Goal: Task Accomplishment & Management: Manage account settings

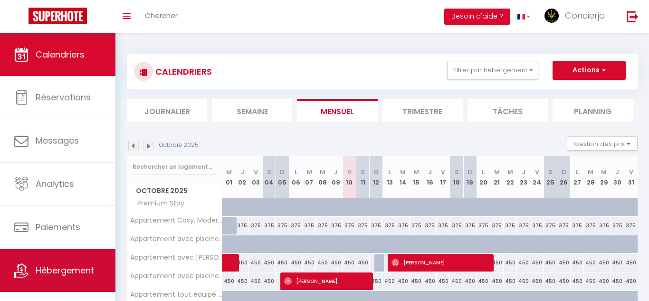
click at [66, 264] on span "Hébergement" at bounding box center [65, 270] width 58 height 12
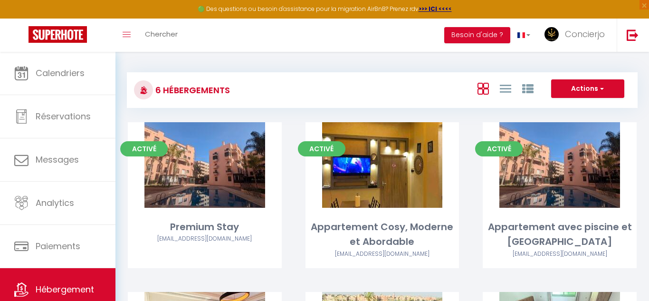
scroll to position [33, 0]
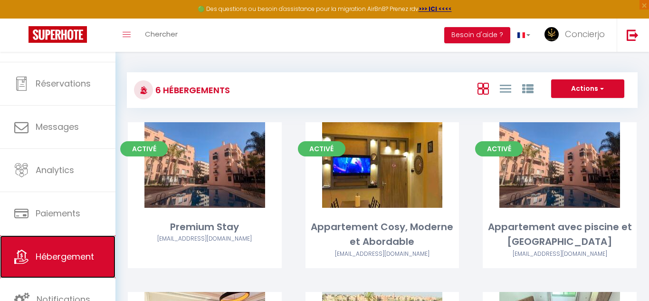
click at [66, 264] on link "Hébergement" at bounding box center [57, 256] width 115 height 43
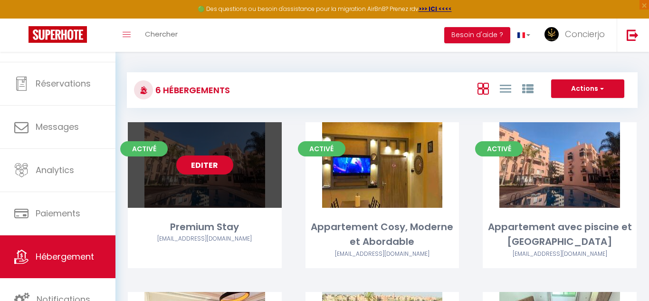
click at [211, 161] on link "Editer" at bounding box center [204, 164] width 57 height 19
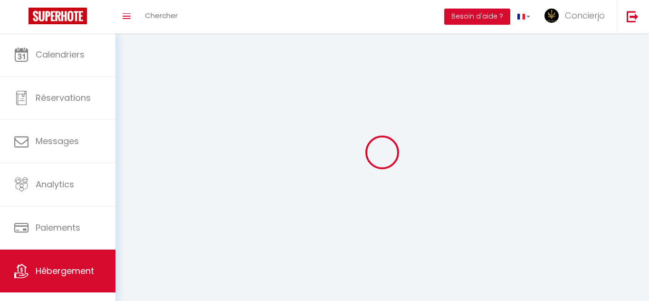
select select "28"
select select
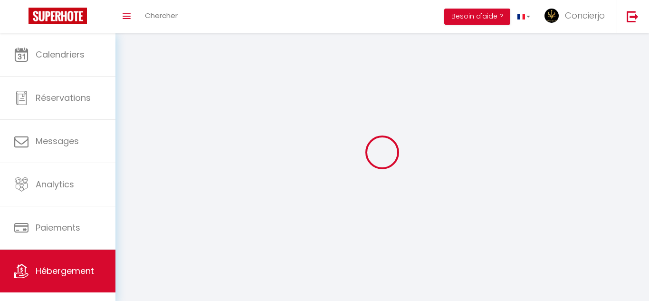
select select
select select "1"
select select
checkbox input "false"
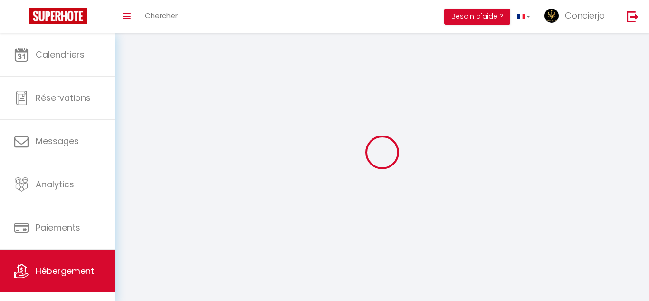
checkbox input "false"
select select
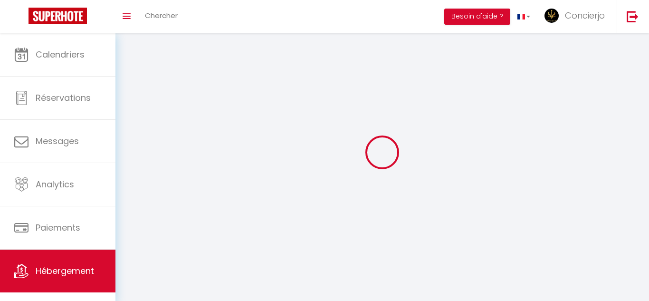
select select
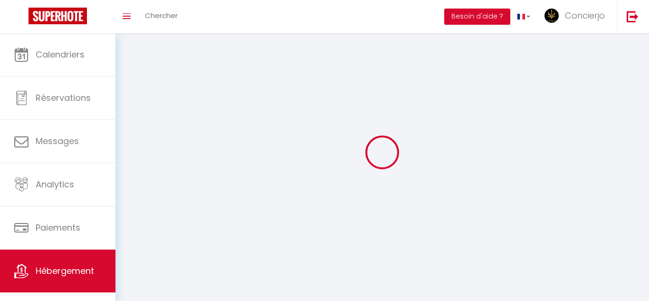
checkbox input "false"
select select
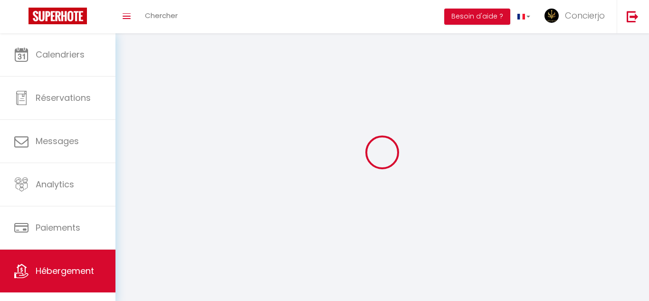
select select
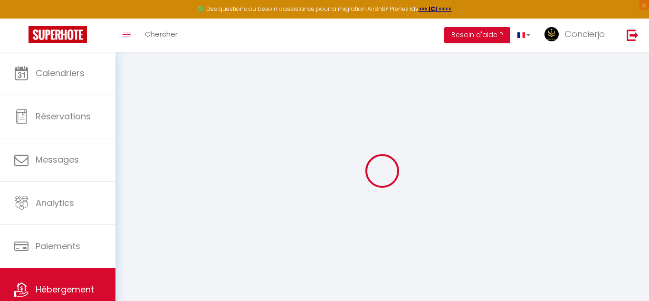
select select
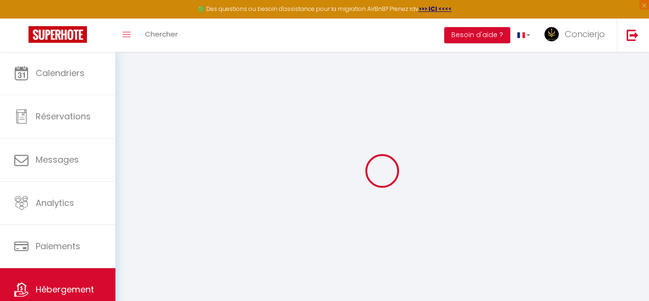
select select
checkbox input "false"
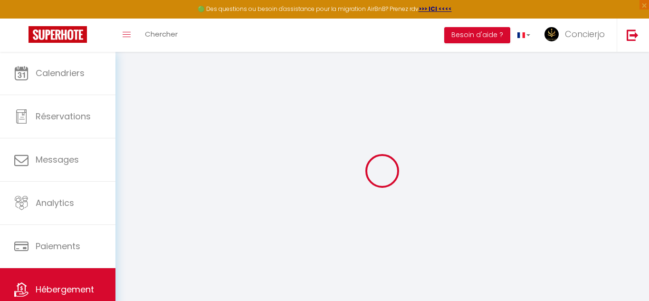
select select
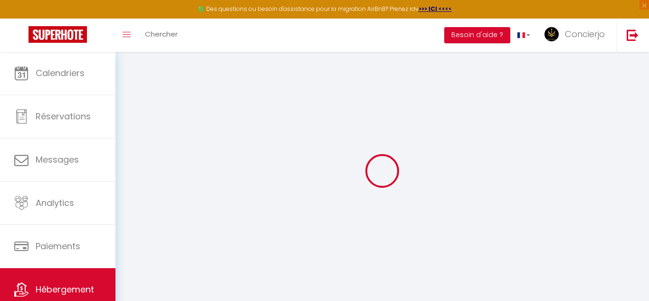
select select
checkbox input "false"
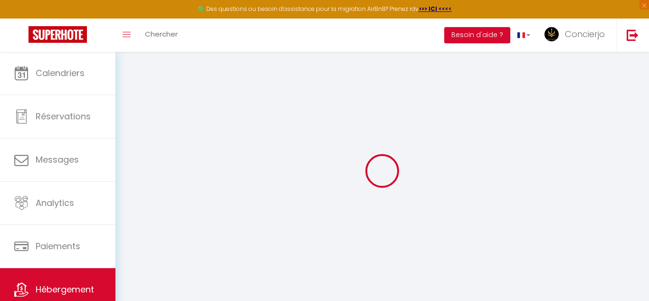
checkbox input "false"
select select
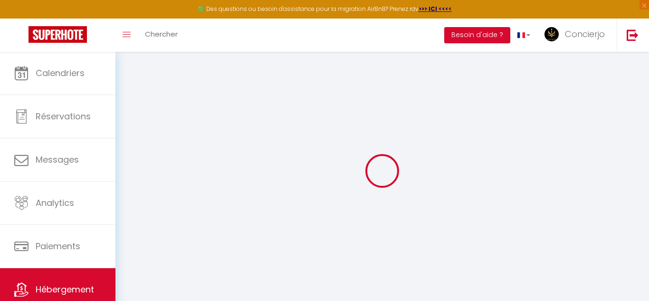
select select
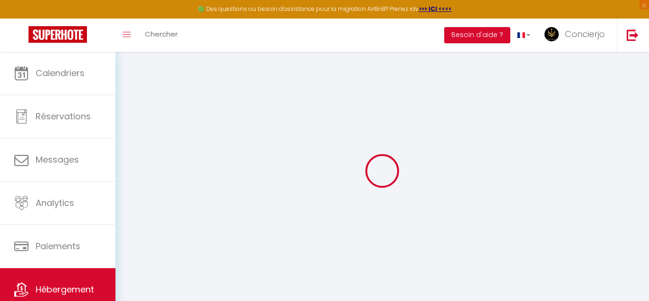
checkbox input "false"
select select
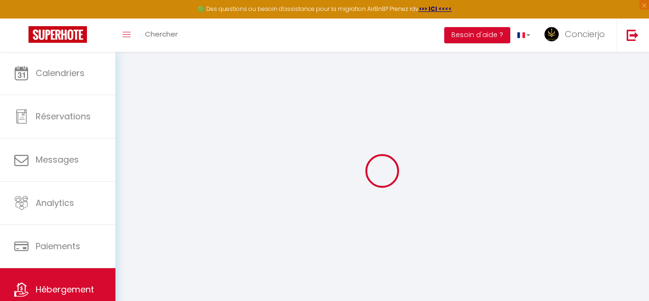
select select
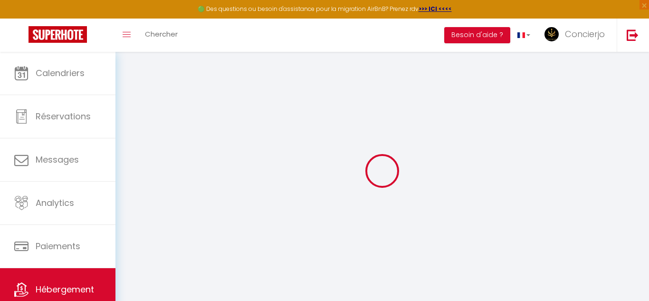
select select
checkbox input "false"
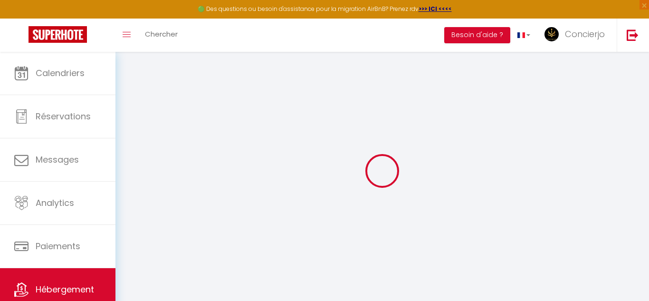
checkbox input "false"
select select
type input "Premium Stay"
select select "2"
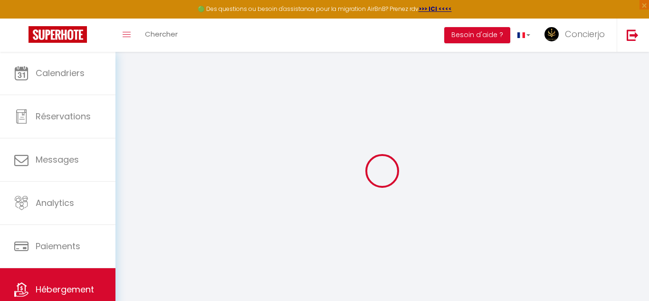
type input "492"
type input "209.445608"
select select
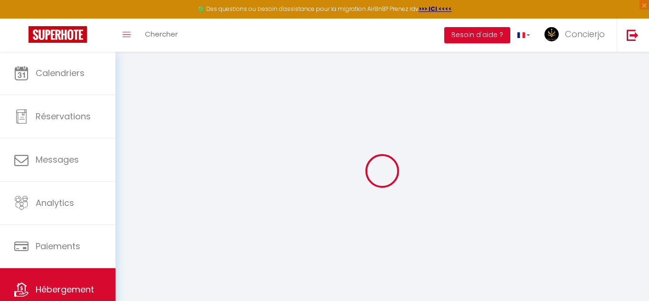
select select
type input "[GEOGRAPHIC_DATA], [GEOGRAPHIC_DATA]"
type input "40000"
type input "Marrakesh"
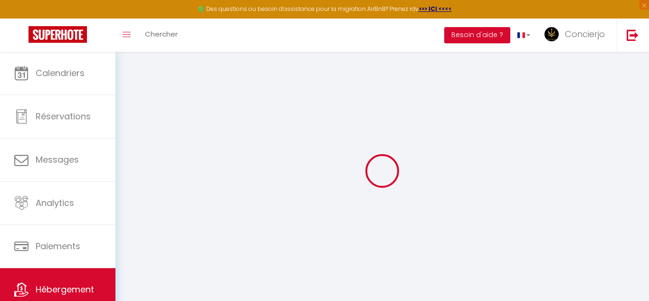
select select "146"
type input "[EMAIL_ADDRESS][DOMAIN_NAME]"
select select
checkbox input "false"
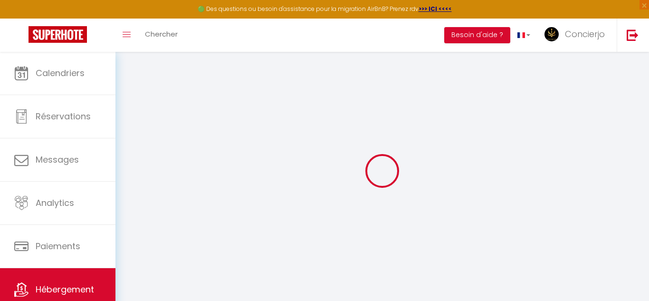
checkbox input "false"
select select "52"
type input "0"
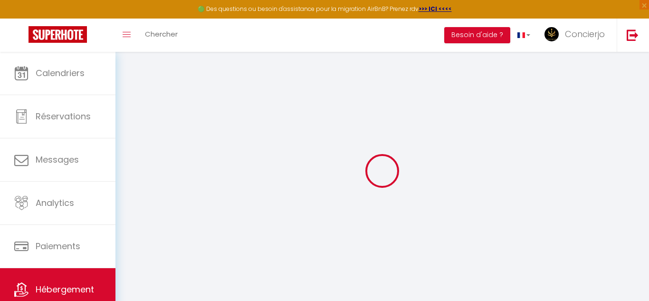
type input "0"
checkbox input "false"
select select
checkbox input "false"
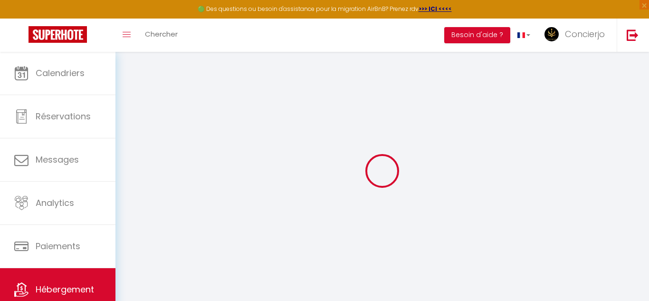
checkbox input "false"
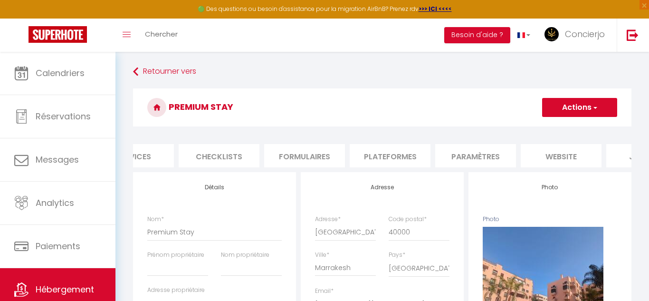
scroll to position [0, 297]
click at [419, 152] on li "Plateformes" at bounding box center [389, 155] width 81 height 23
select select
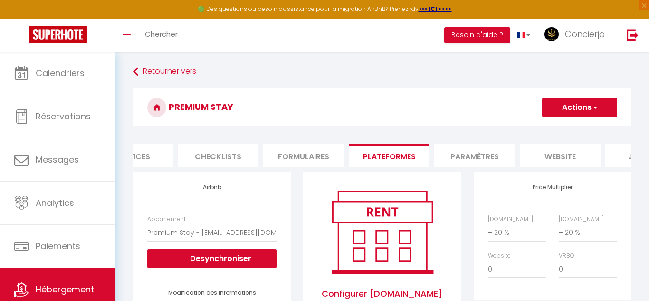
click at [466, 152] on li "Paramètres" at bounding box center [474, 155] width 81 height 23
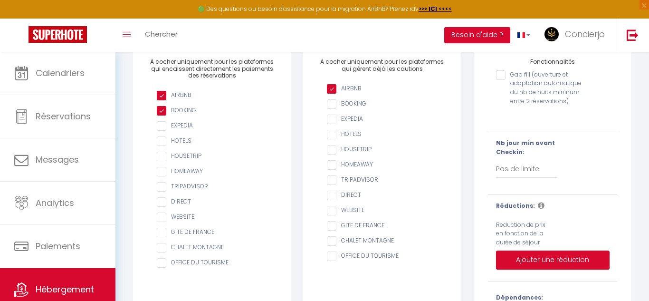
scroll to position [126, 0]
